Goal: Check status: Check status

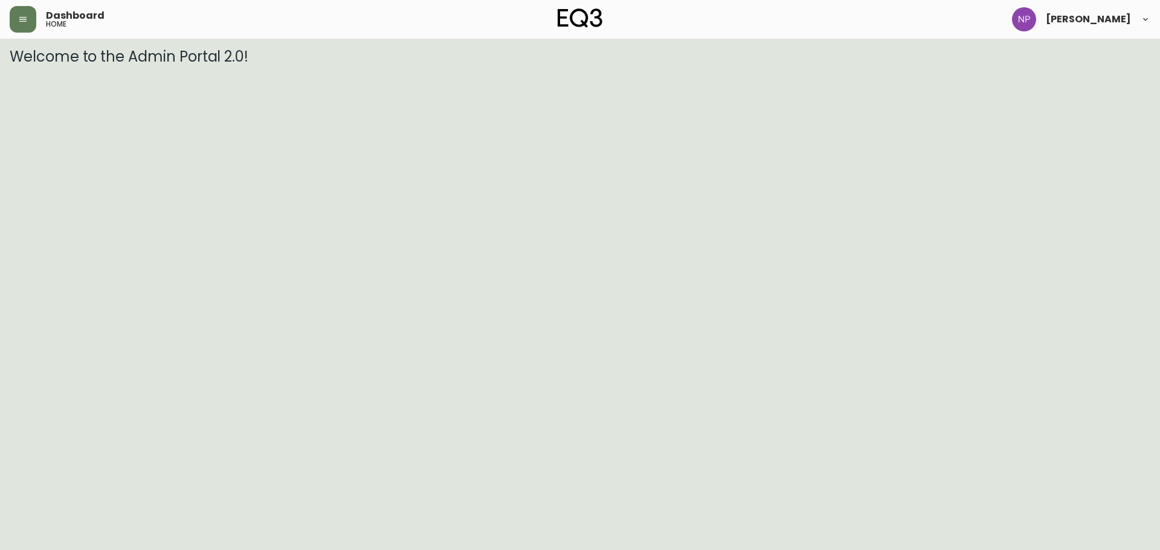
click at [8, 19] on header "Dashboard home [PERSON_NAME]" at bounding box center [580, 19] width 1160 height 39
click at [23, 30] on button "button" at bounding box center [23, 19] width 27 height 27
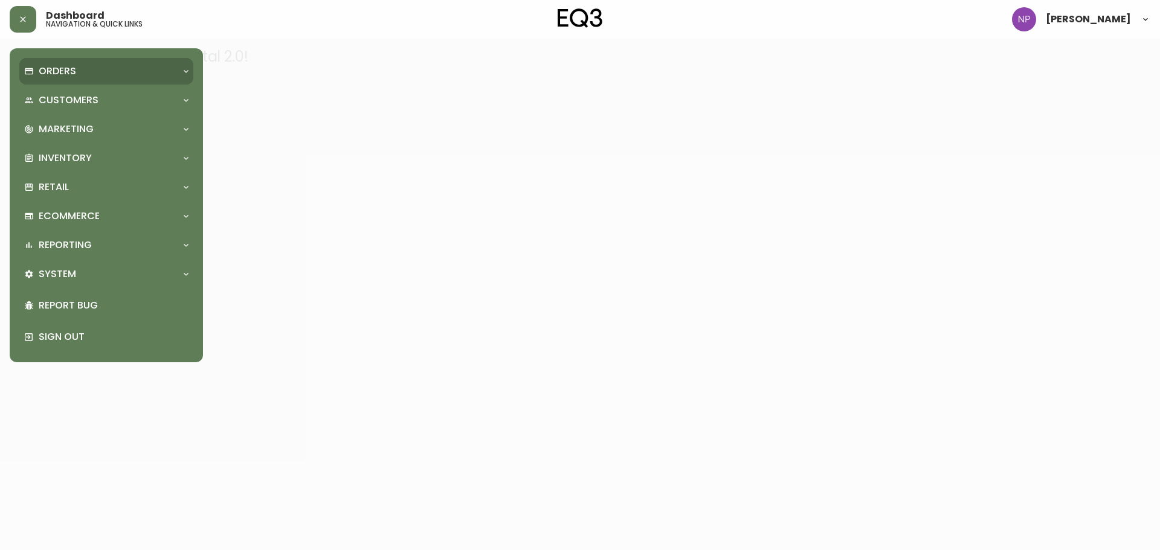
click at [37, 72] on div "Orders" at bounding box center [100, 71] width 152 height 13
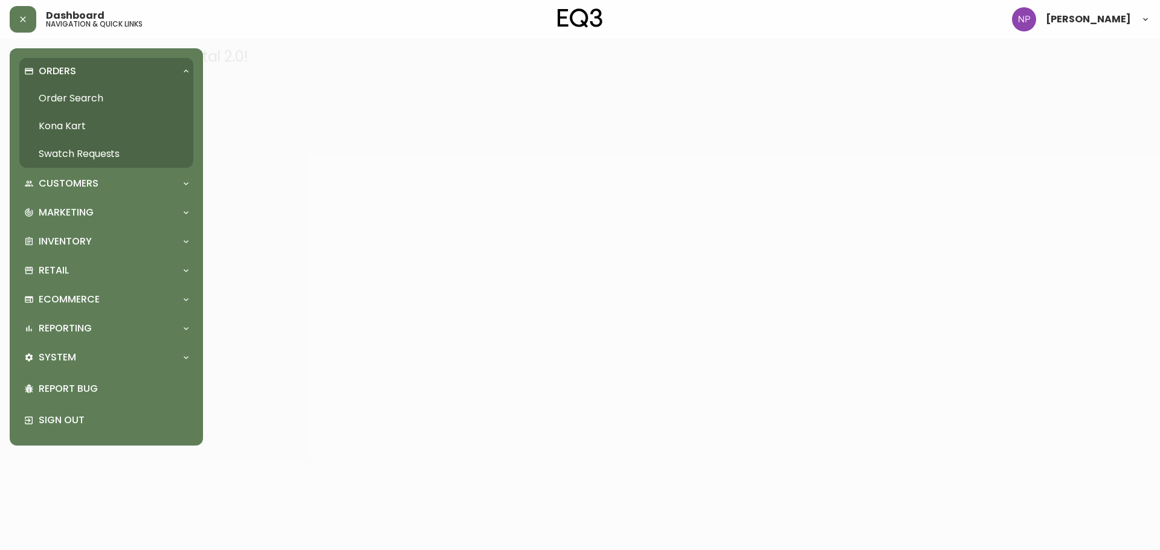
click at [45, 92] on link "Order Search" at bounding box center [106, 99] width 174 height 28
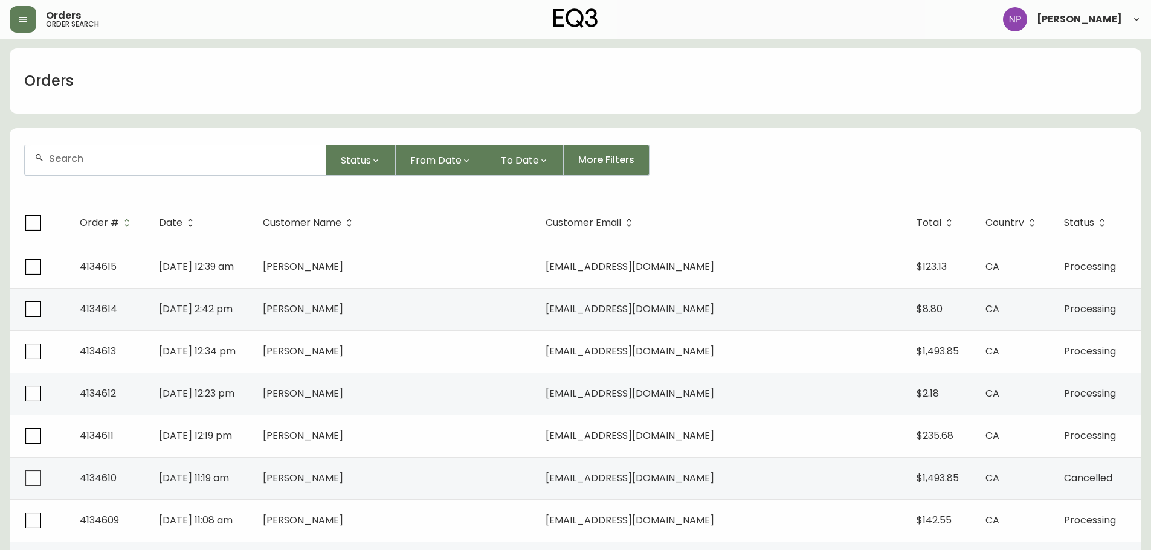
click at [108, 164] on input "text" at bounding box center [182, 158] width 267 height 11
paste input "4133809"
type input "4133809"
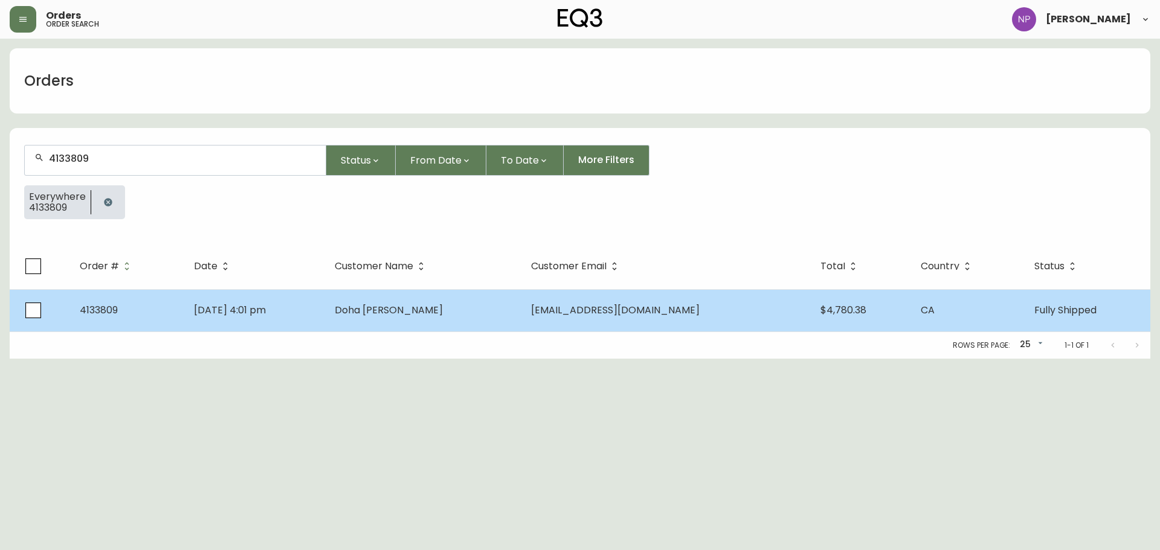
click at [409, 317] on td "Doha [PERSON_NAME]" at bounding box center [423, 310] width 196 height 42
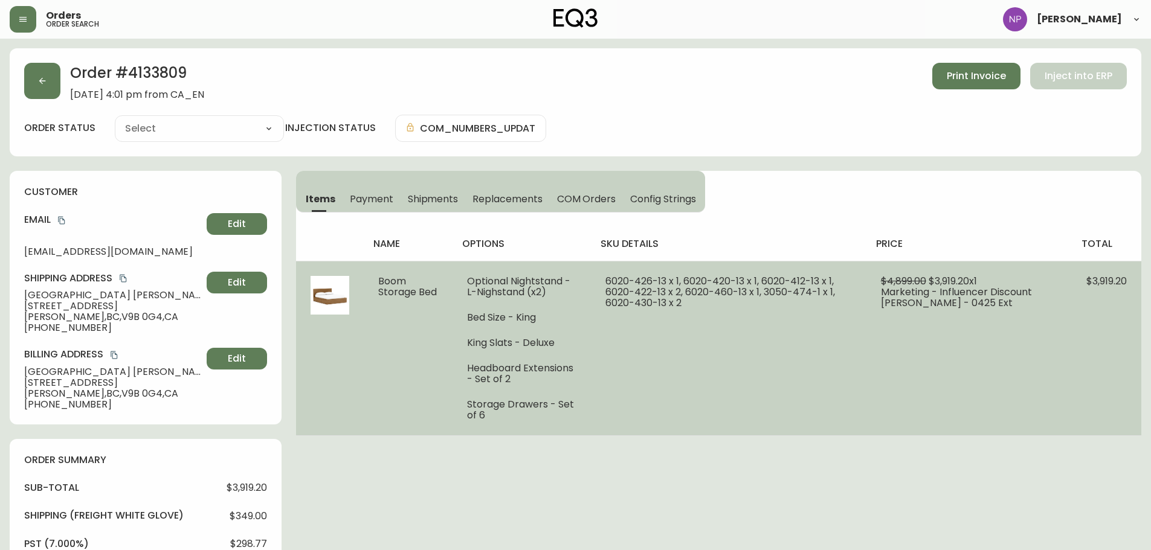
type input "Fully Shipped"
select select "FULLY_SHIPPED"
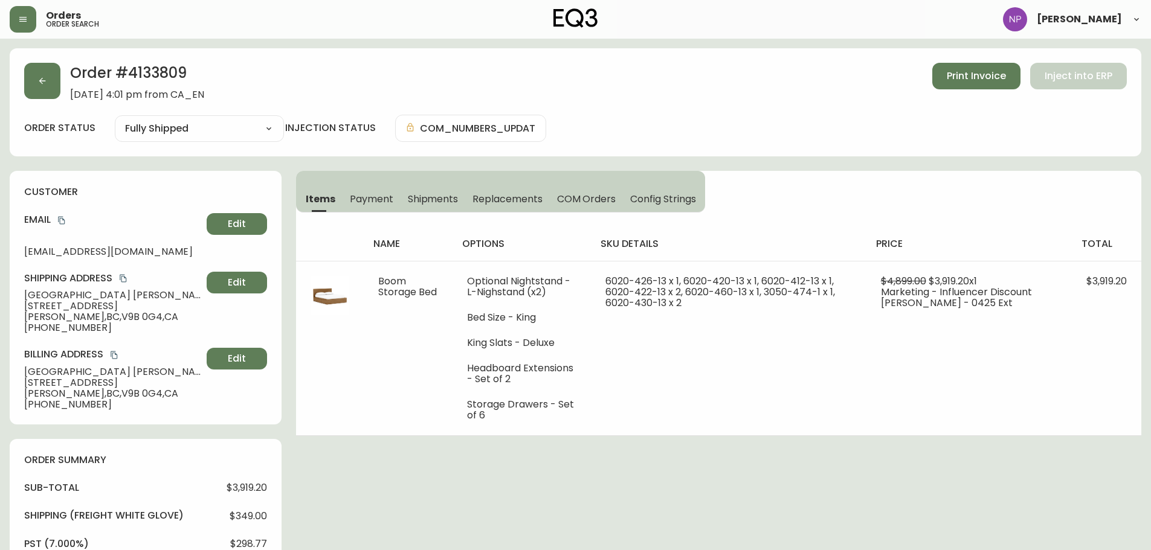
click at [637, 202] on span "Config Strings" at bounding box center [662, 199] width 65 height 13
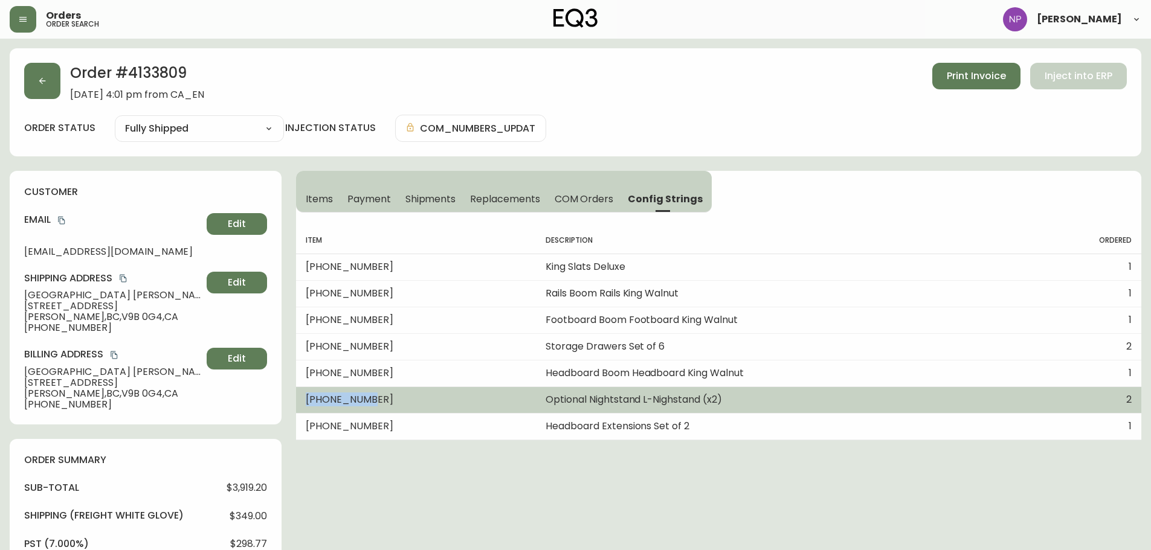
drag, startPoint x: 365, startPoint y: 396, endPoint x: 301, endPoint y: 403, distance: 64.5
click at [301, 403] on td "[PHONE_NUMBER]" at bounding box center [416, 400] width 240 height 27
copy td "[PHONE_NUMBER]"
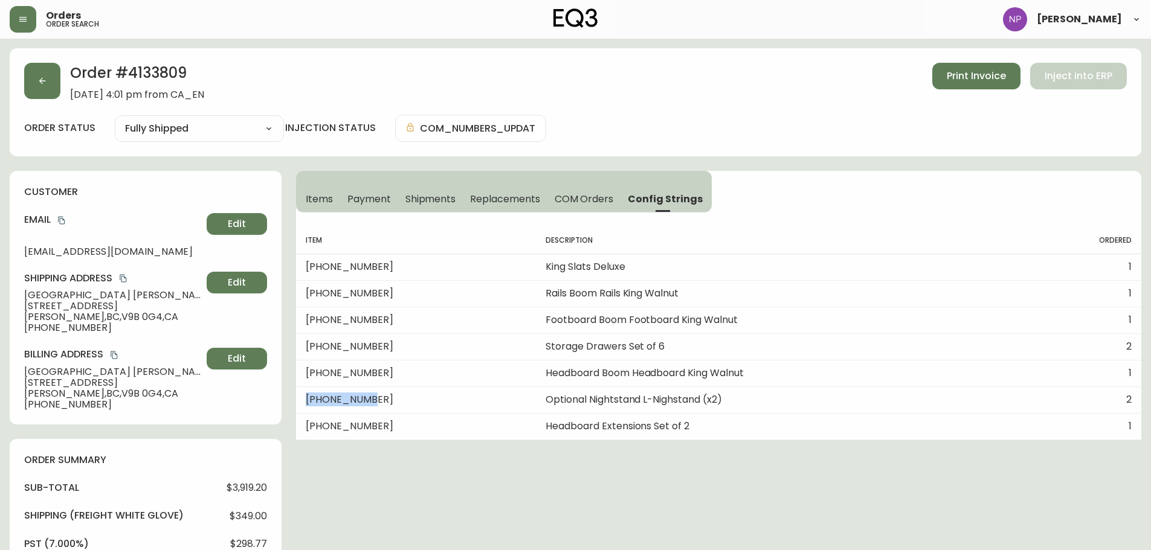
click at [327, 193] on span "Items" at bounding box center [319, 199] width 27 height 13
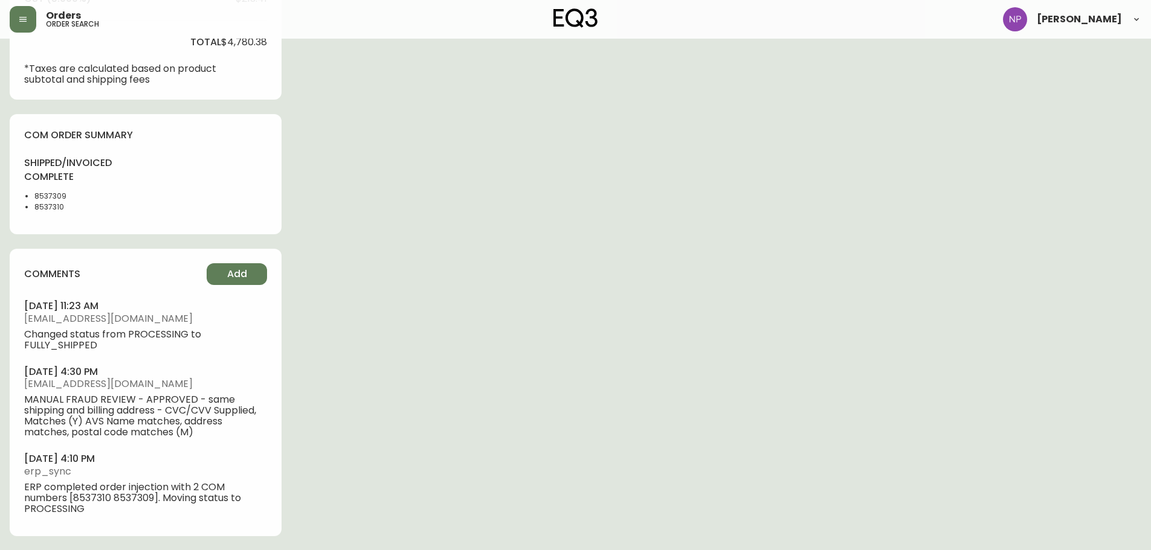
scroll to position [574, 0]
